Goal: Complete application form

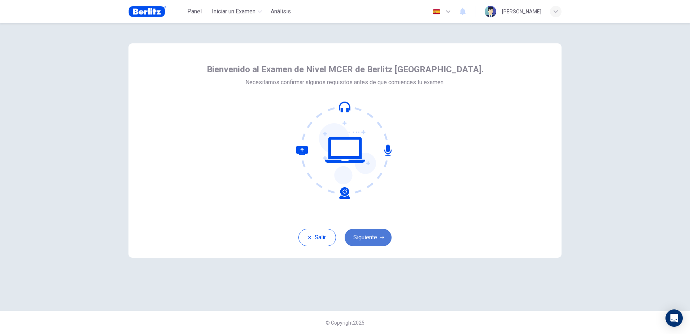
click at [383, 238] on icon "button" at bounding box center [382, 237] width 4 height 4
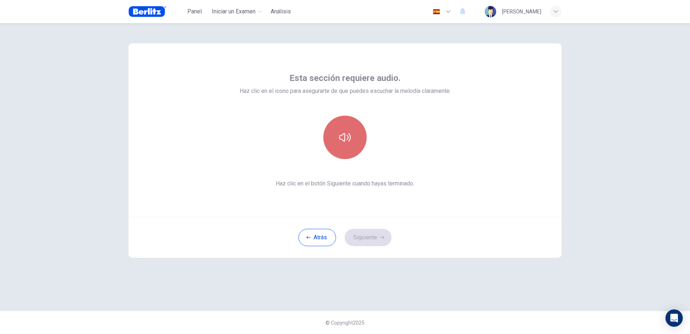
click at [343, 145] on button "button" at bounding box center [345, 137] width 43 height 43
click at [377, 235] on button "Siguiente" at bounding box center [368, 237] width 47 height 17
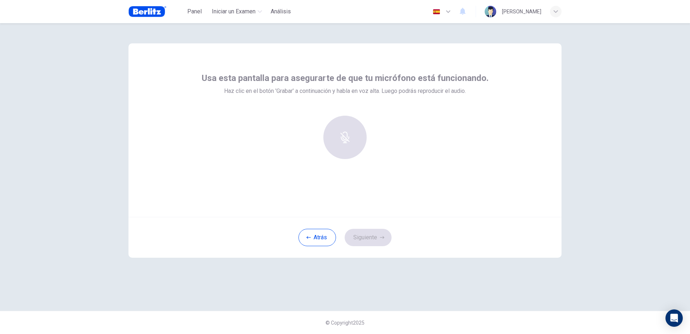
click at [344, 144] on div at bounding box center [345, 137] width 78 height 43
click at [344, 138] on div "Grabar" at bounding box center [345, 137] width 43 height 43
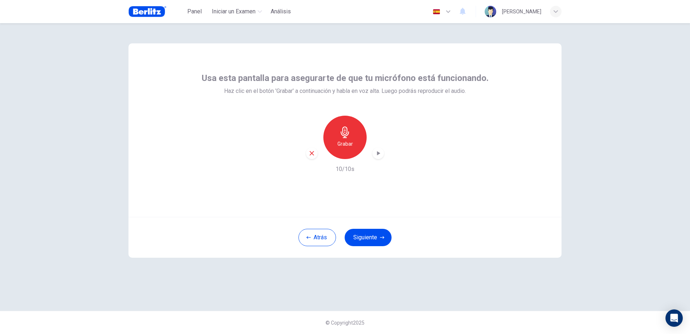
click at [379, 152] on icon "button" at bounding box center [378, 153] width 3 height 4
click at [372, 240] on button "Siguiente" at bounding box center [368, 237] width 47 height 17
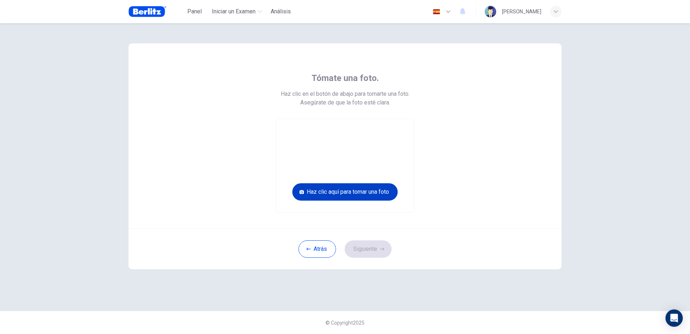
click at [347, 189] on button "Haz clic aquí para tomar una foto" at bounding box center [344, 191] width 105 height 17
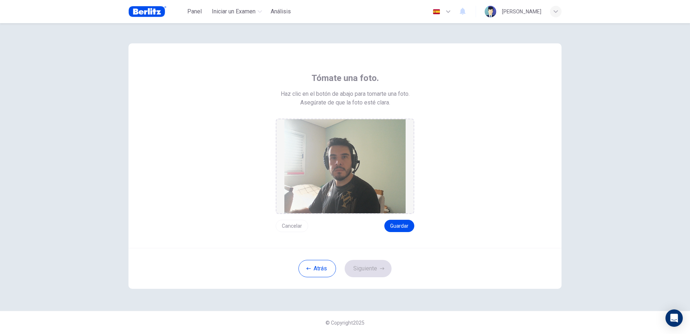
click at [292, 222] on button "Cancelar" at bounding box center [292, 226] width 32 height 12
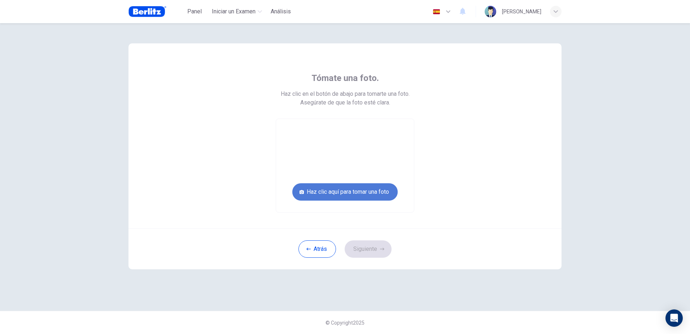
click at [327, 192] on button "Haz clic aquí para tomar una foto" at bounding box center [344, 191] width 105 height 17
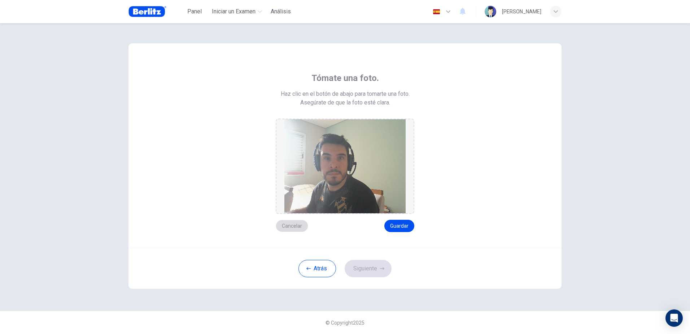
click at [298, 223] on button "Cancelar" at bounding box center [292, 226] width 32 height 12
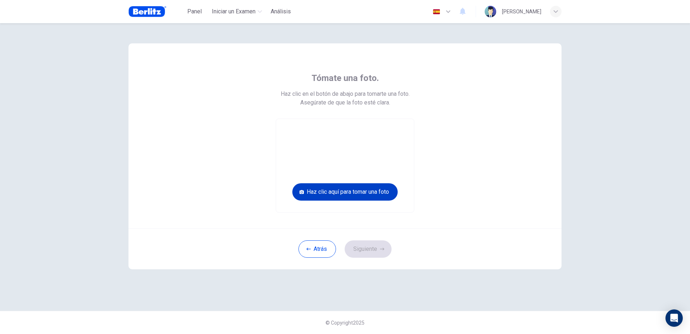
click at [340, 199] on button "Haz clic aquí para tomar una foto" at bounding box center [344, 191] width 105 height 17
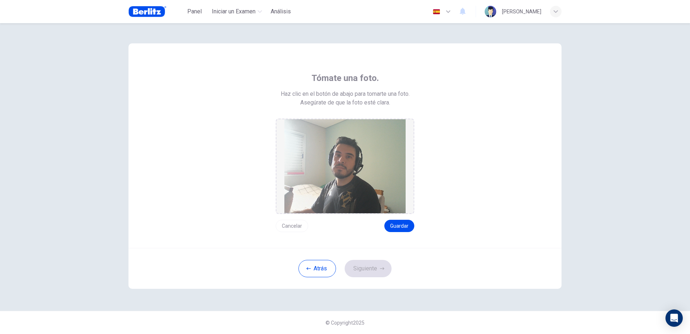
click at [296, 225] on button "Cancelar" at bounding box center [292, 226] width 32 height 12
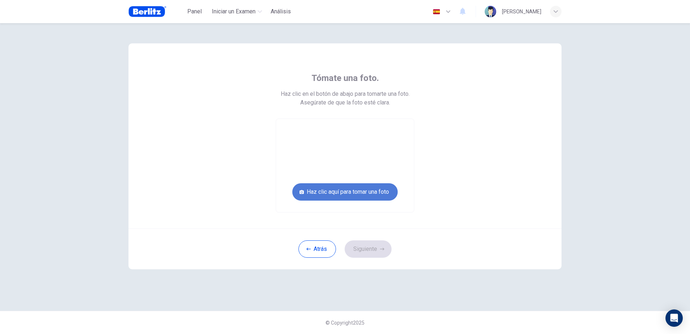
click at [314, 195] on button "Haz clic aquí para tomar una foto" at bounding box center [344, 191] width 105 height 17
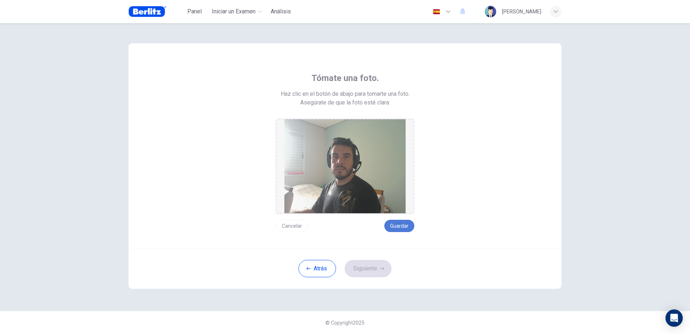
click at [402, 225] on button "Guardar" at bounding box center [400, 226] width 30 height 12
click at [382, 266] on button "Siguiente" at bounding box center [368, 268] width 47 height 17
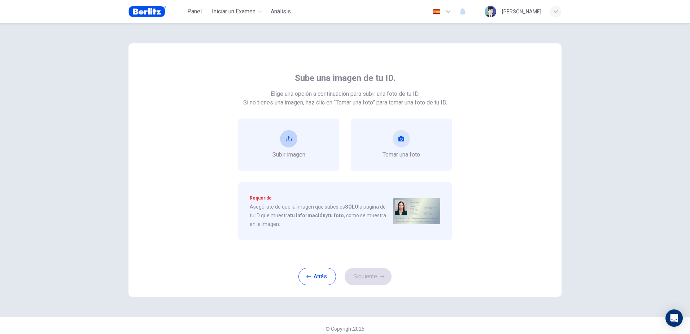
click at [307, 145] on div "Subir imagen" at bounding box center [288, 144] width 101 height 52
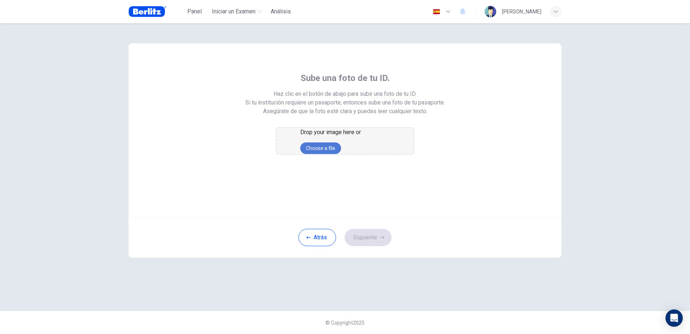
click at [340, 154] on button "Choose a file" at bounding box center [320, 148] width 41 height 12
click at [387, 155] on div "Drop your image here or Choose a file" at bounding box center [345, 140] width 139 height 27
drag, startPoint x: 304, startPoint y: 192, endPoint x: 234, endPoint y: 155, distance: 79.3
click at [234, 155] on div "Sube una foto de tu ID. Haz clic en el botón de abajo para subir una foto de tu…" at bounding box center [345, 113] width 326 height 82
click at [346, 154] on div "Drop your image here or Choose a file" at bounding box center [345, 141] width 90 height 26
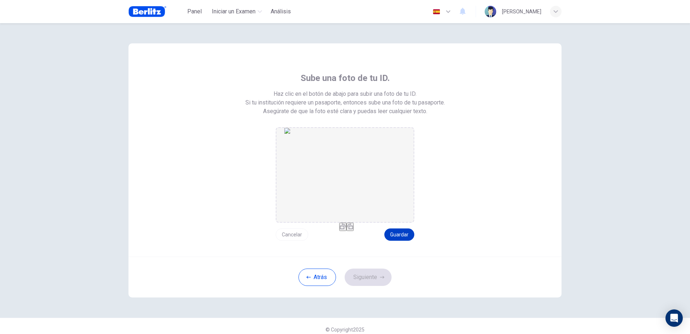
click at [400, 236] on button "Guardar" at bounding box center [400, 234] width 30 height 12
click at [377, 276] on button "Siguiente" at bounding box center [368, 276] width 47 height 17
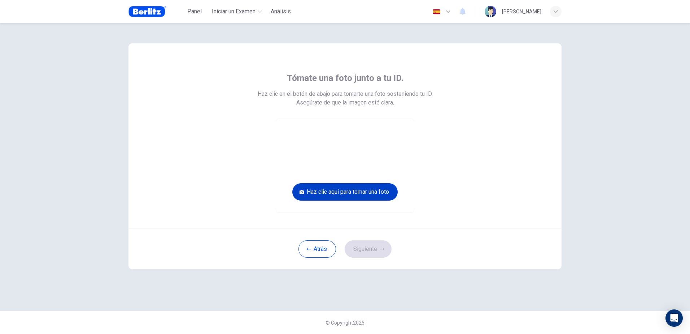
click at [358, 195] on button "Haz clic aquí para tomar una foto" at bounding box center [344, 191] width 105 height 17
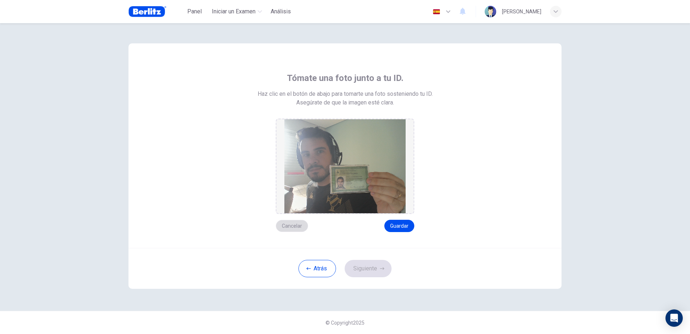
click at [296, 226] on button "Cancelar" at bounding box center [292, 226] width 32 height 12
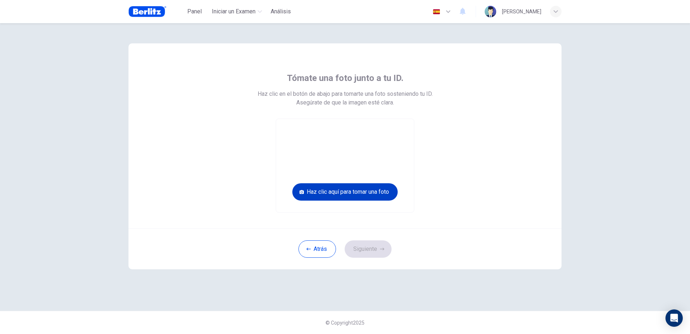
click at [326, 188] on button "Haz clic aquí para tomar una foto" at bounding box center [344, 191] width 105 height 17
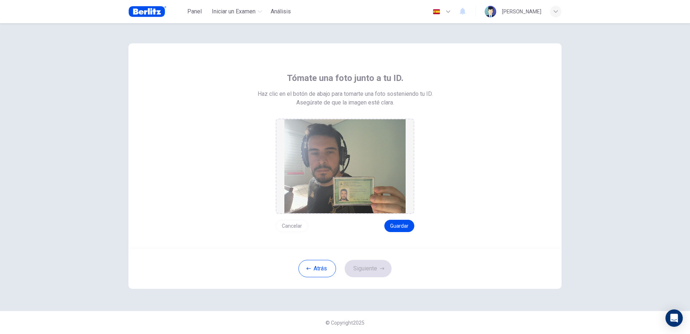
click at [295, 222] on button "Cancelar" at bounding box center [292, 226] width 32 height 12
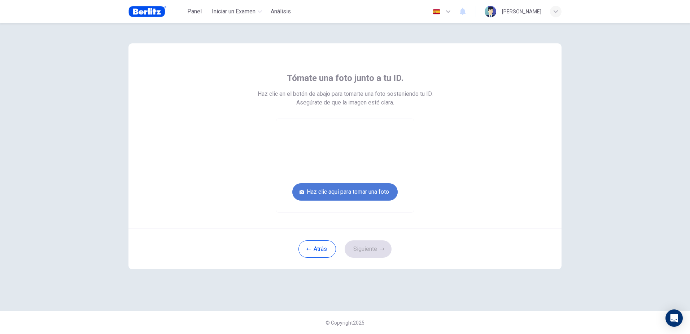
click at [343, 196] on button "Haz clic aquí para tomar una foto" at bounding box center [344, 191] width 105 height 17
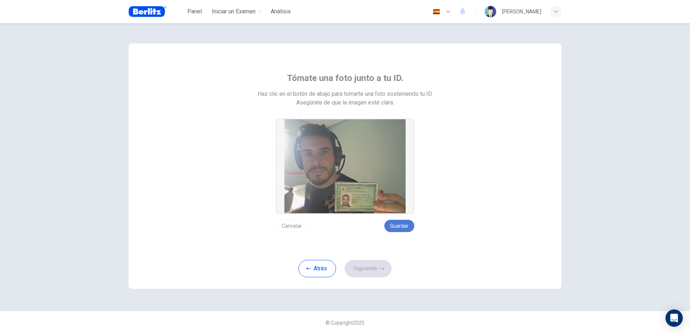
click at [398, 228] on button "Guardar" at bounding box center [400, 226] width 30 height 12
click at [378, 267] on button "Siguiente" at bounding box center [368, 268] width 47 height 17
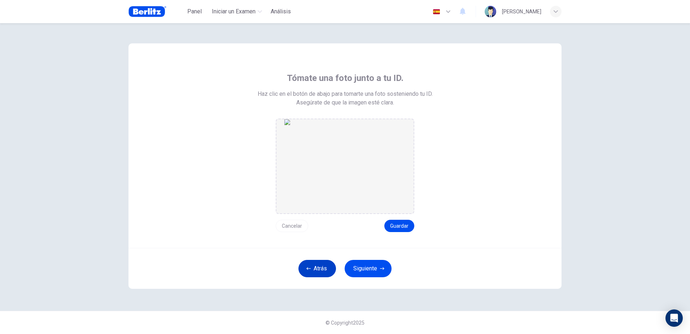
click at [327, 270] on button "Atrás" at bounding box center [318, 268] width 38 height 17
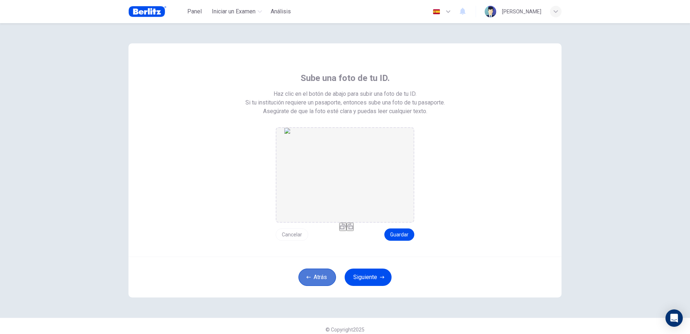
click at [327, 270] on button "Atrás" at bounding box center [318, 276] width 38 height 17
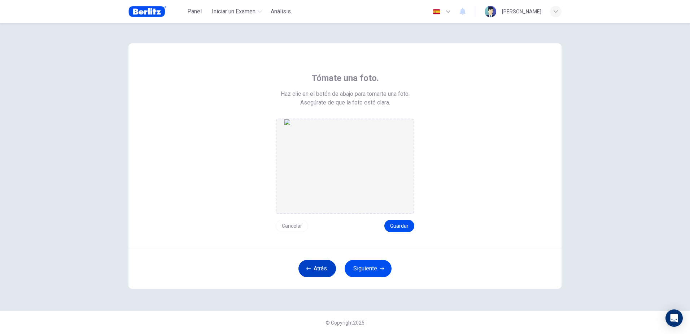
click at [327, 270] on button "Atrás" at bounding box center [318, 268] width 38 height 17
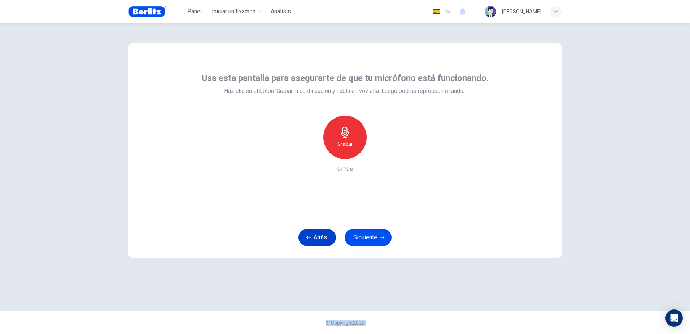
click at [327, 270] on div "Usa esta pantalla para asegurarte de que tu micrófono está funcionando. Haz cli…" at bounding box center [345, 166] width 456 height 287
drag, startPoint x: 327, startPoint y: 270, endPoint x: 318, endPoint y: 241, distance: 30.8
click at [318, 241] on button "Atrás" at bounding box center [318, 237] width 38 height 17
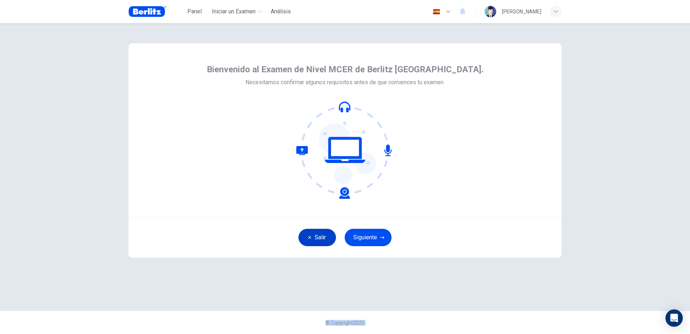
click at [318, 241] on button "Salir" at bounding box center [318, 237] width 38 height 17
